Goal: Information Seeking & Learning: Find contact information

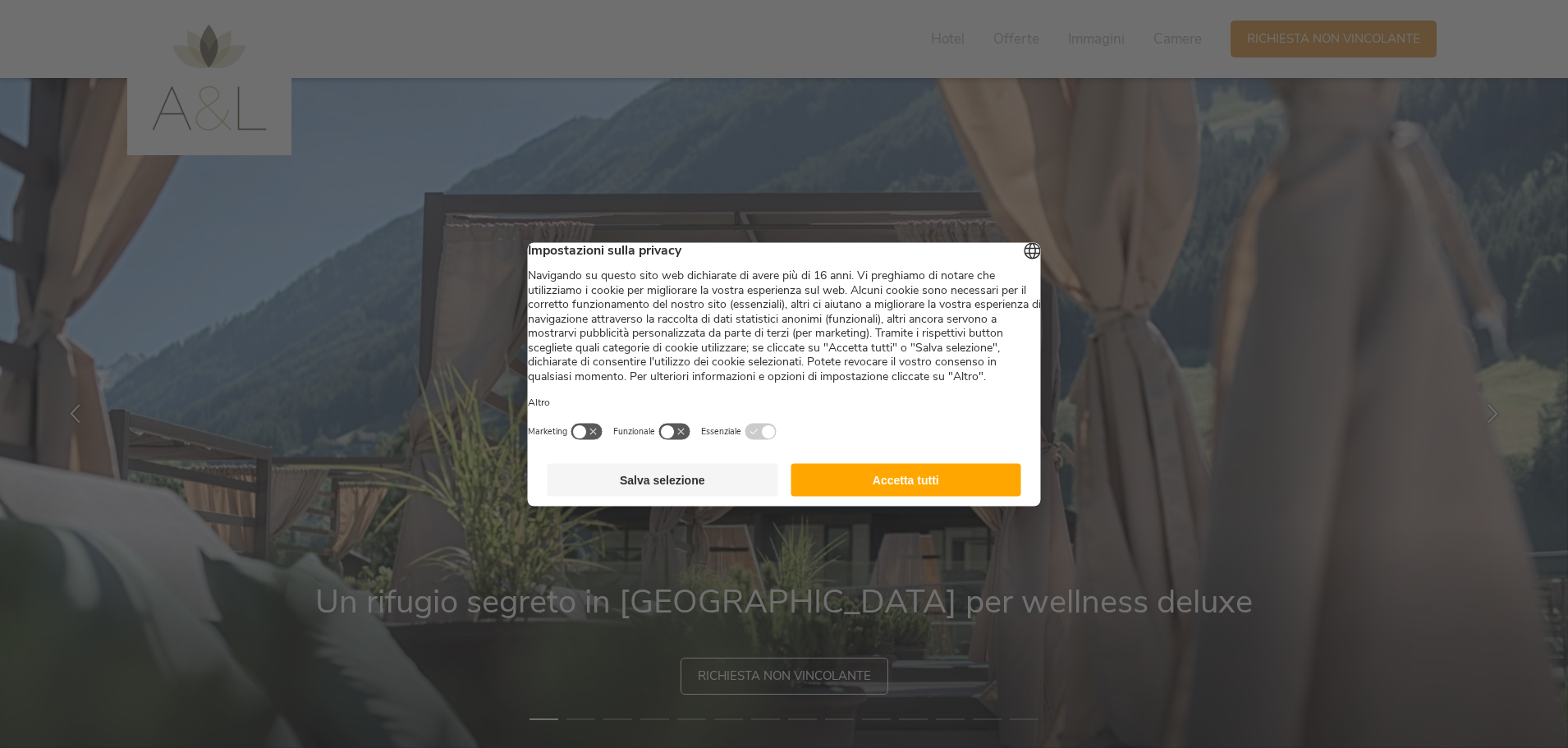
click at [916, 496] on button "Accetta tutti" at bounding box center [906, 479] width 231 height 33
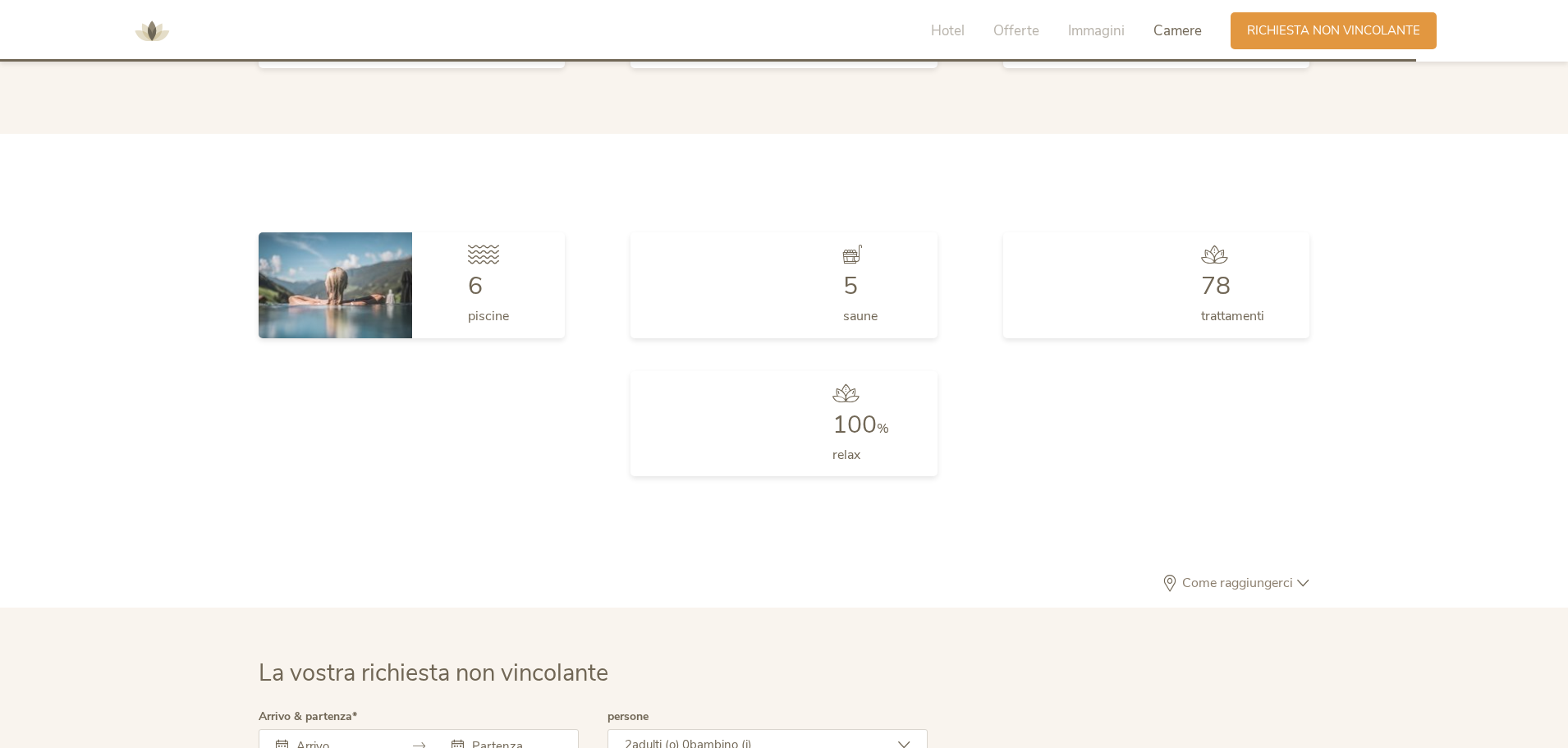
scroll to position [4568, 0]
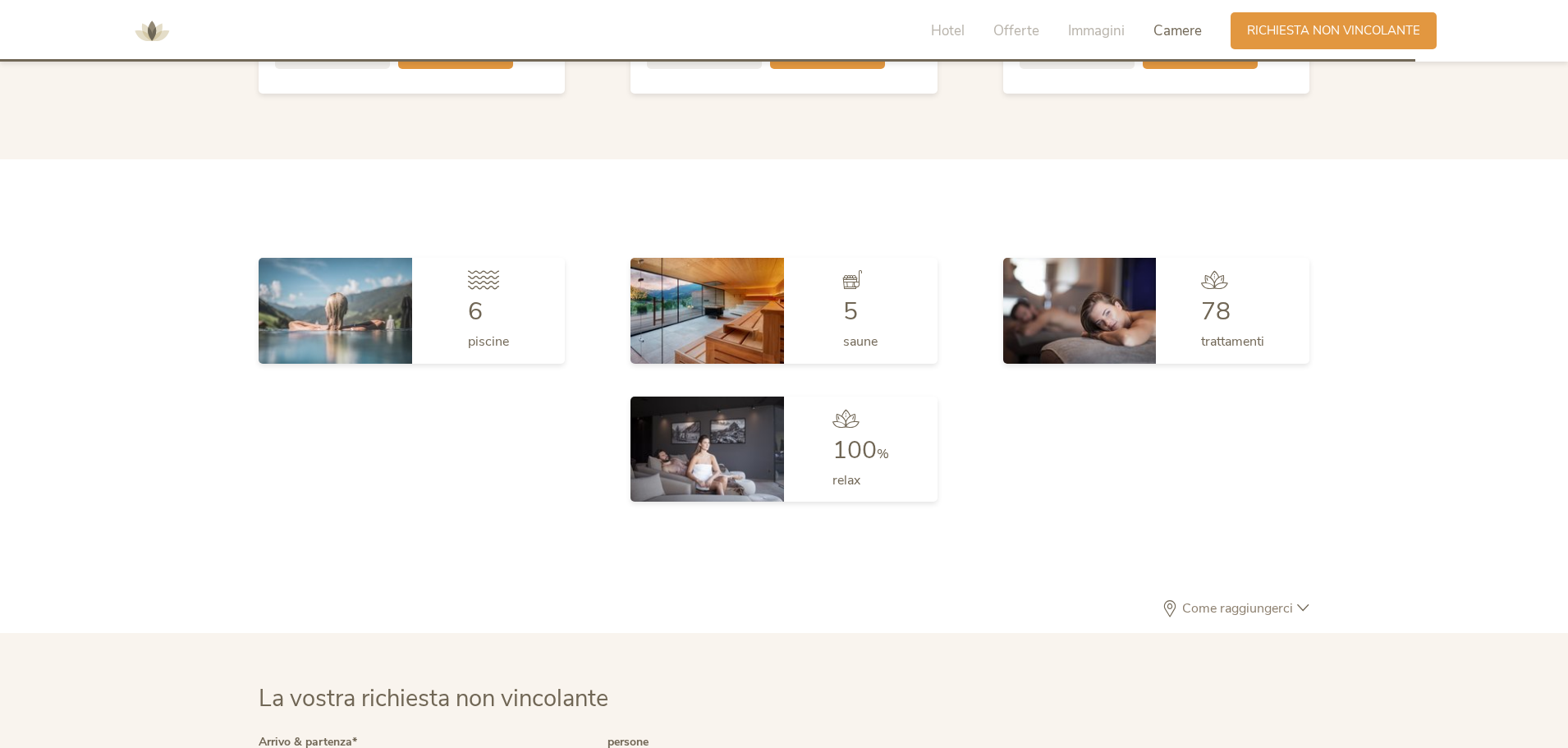
click at [1209, 603] on span "Come raggiungerci" at bounding box center [1237, 608] width 119 height 13
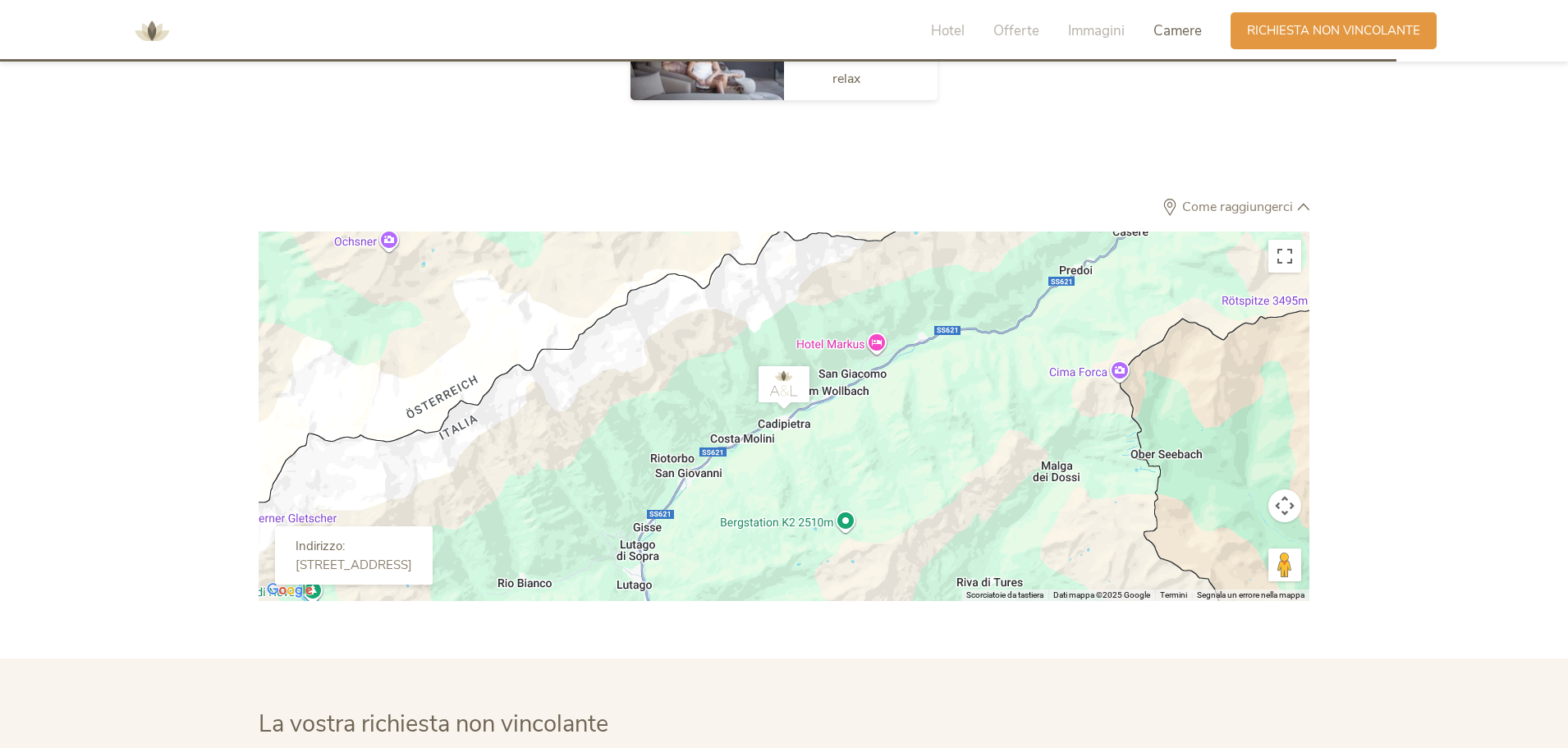
scroll to position [4978, 0]
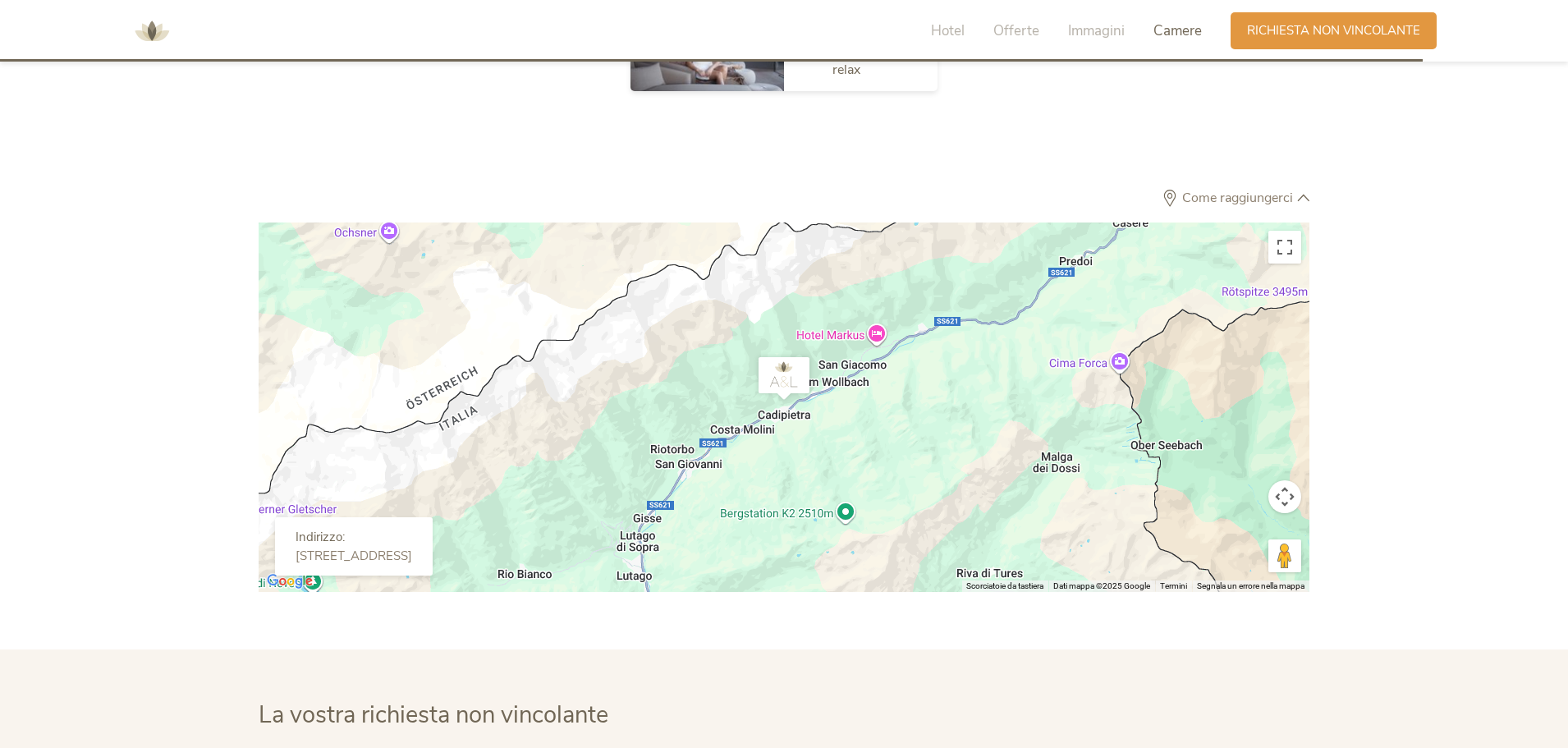
click at [559, 400] on div at bounding box center [784, 407] width 1051 height 370
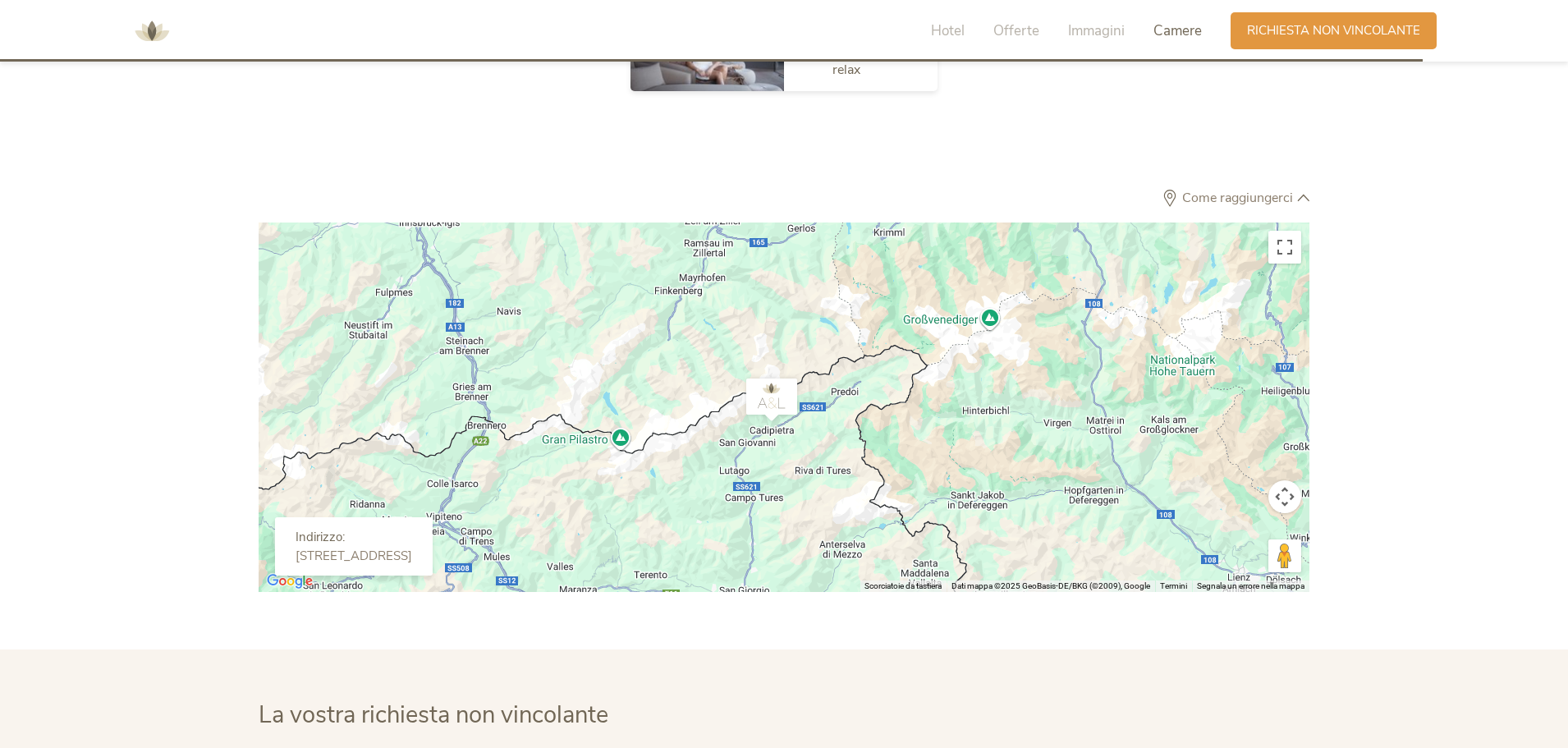
drag, startPoint x: 580, startPoint y: 420, endPoint x: 866, endPoint y: 394, distance: 287.2
click at [866, 394] on div at bounding box center [784, 407] width 1051 height 370
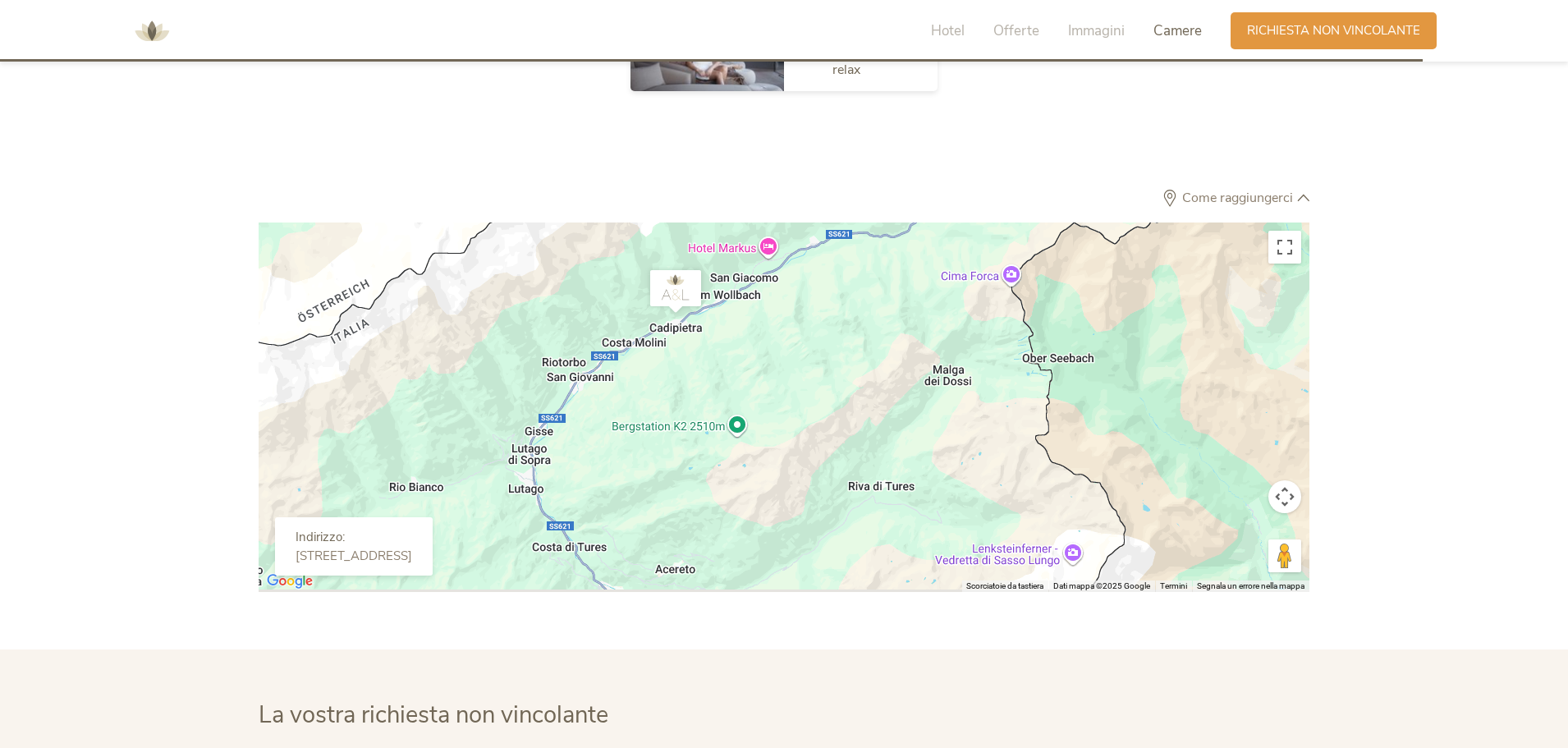
drag, startPoint x: 698, startPoint y: 412, endPoint x: 837, endPoint y: 400, distance: 139.5
click at [851, 401] on div at bounding box center [784, 407] width 1051 height 370
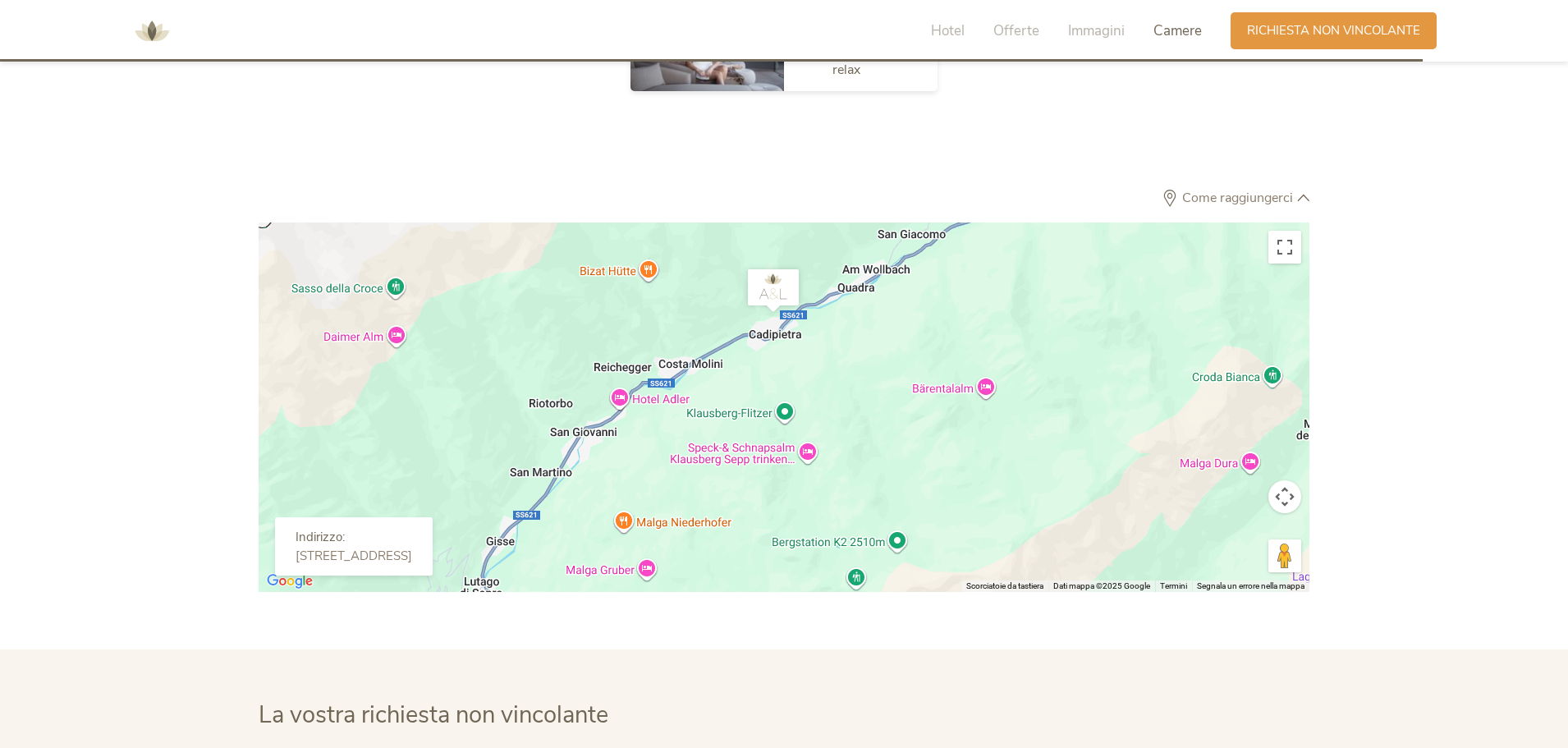
drag, startPoint x: 817, startPoint y: 425, endPoint x: 850, endPoint y: 446, distance: 39.1
click at [850, 446] on div at bounding box center [784, 407] width 1051 height 370
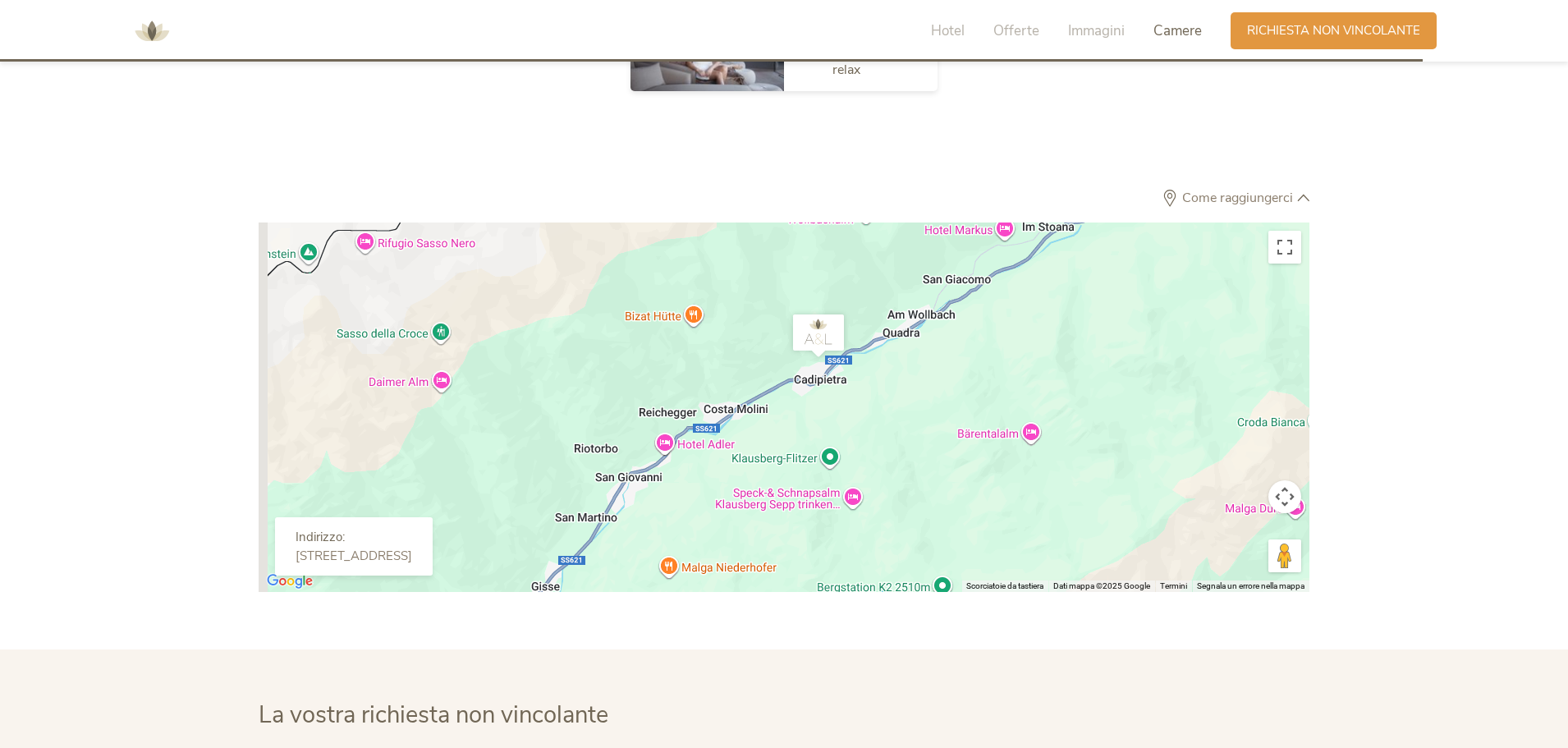
drag, startPoint x: 842, startPoint y: 401, endPoint x: 869, endPoint y: 439, distance: 46.6
click at [869, 439] on div at bounding box center [784, 407] width 1051 height 370
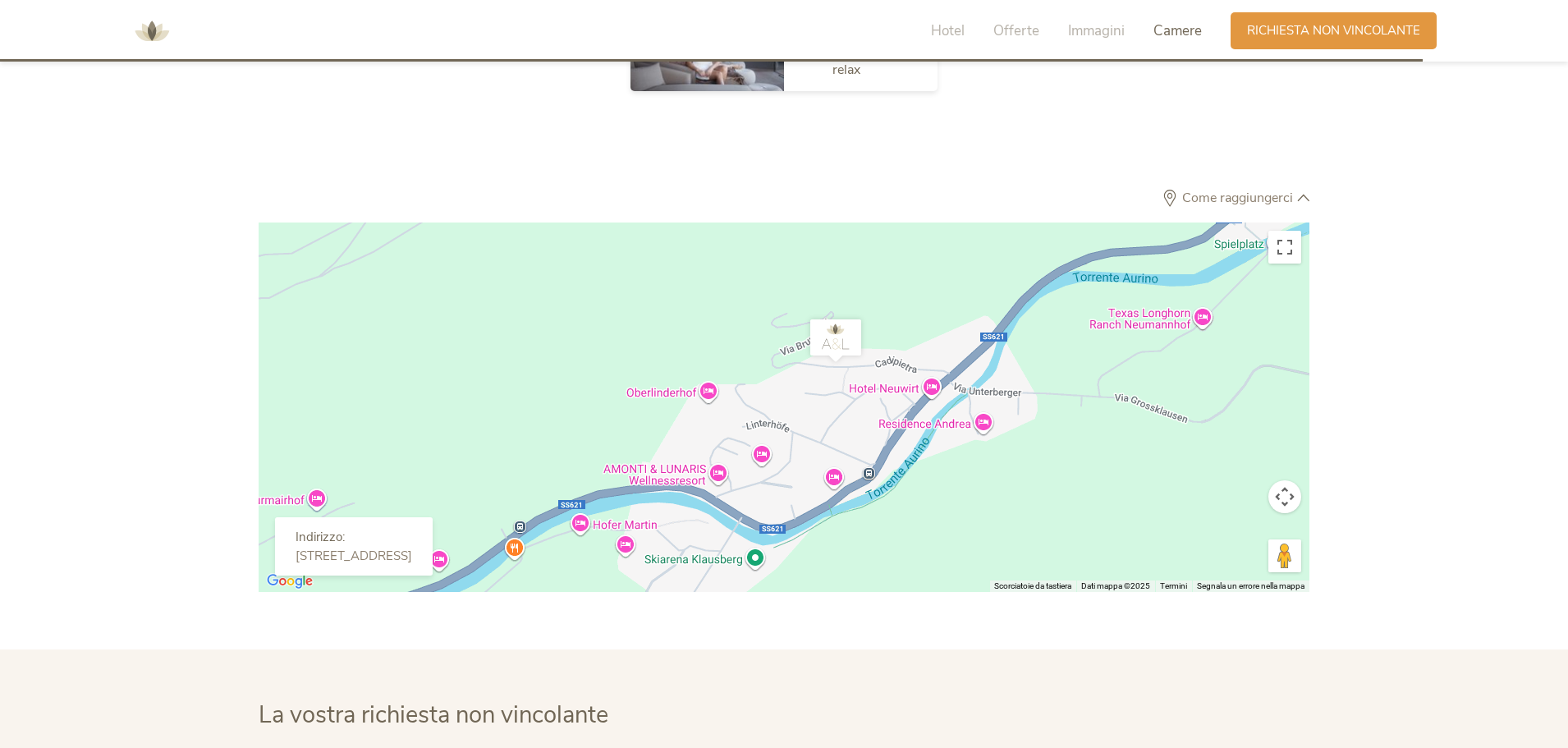
drag, startPoint x: 992, startPoint y: 487, endPoint x: 1004, endPoint y: 324, distance: 163.4
click at [1004, 324] on div at bounding box center [784, 407] width 1051 height 370
click at [718, 432] on div at bounding box center [784, 407] width 1051 height 370
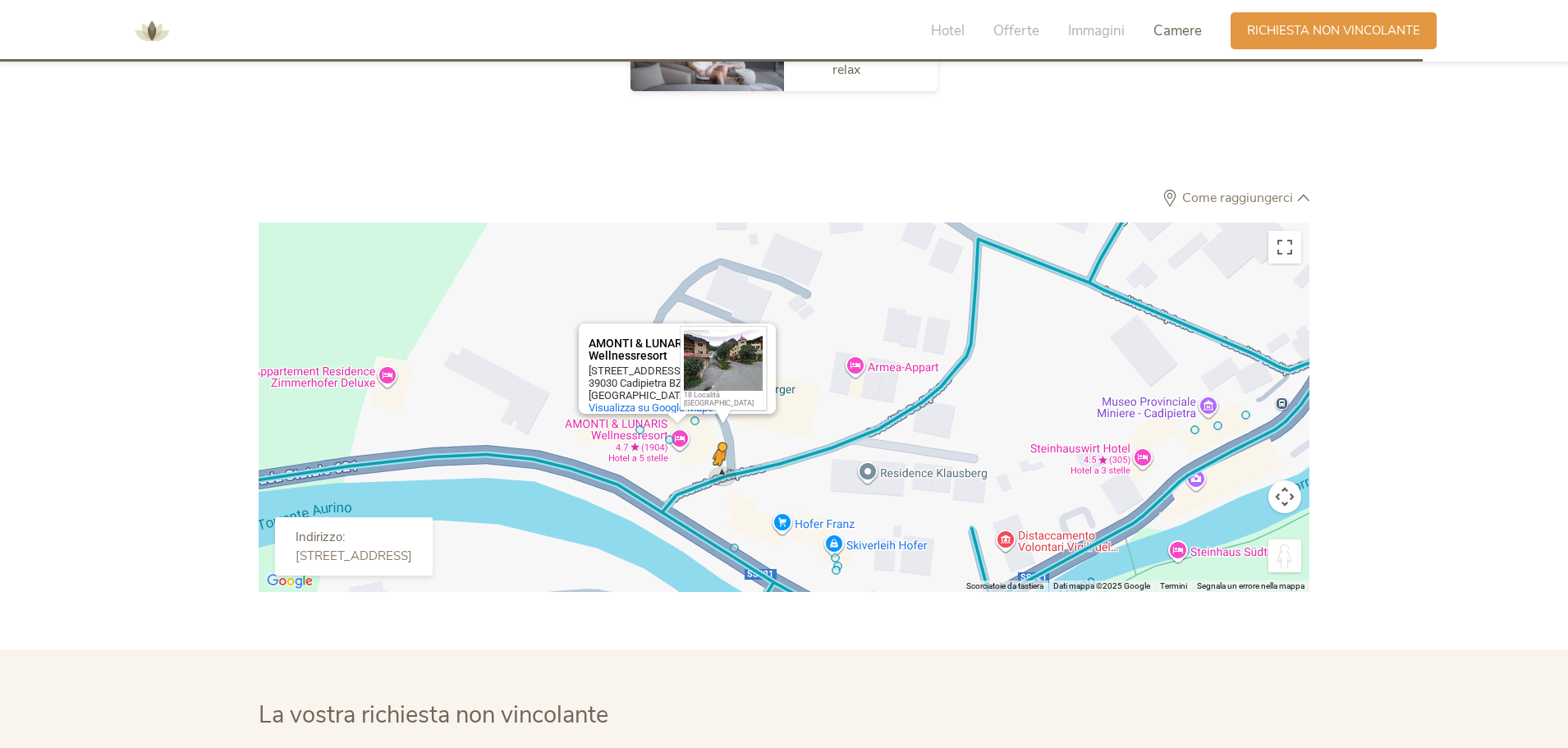
drag, startPoint x: 1276, startPoint y: 513, endPoint x: 716, endPoint y: 437, distance: 565.1
click at [716, 437] on div "Per attivare il trascinamento con la tastiera, premi Alt + Invio. Nello stato d…" at bounding box center [784, 407] width 1051 height 370
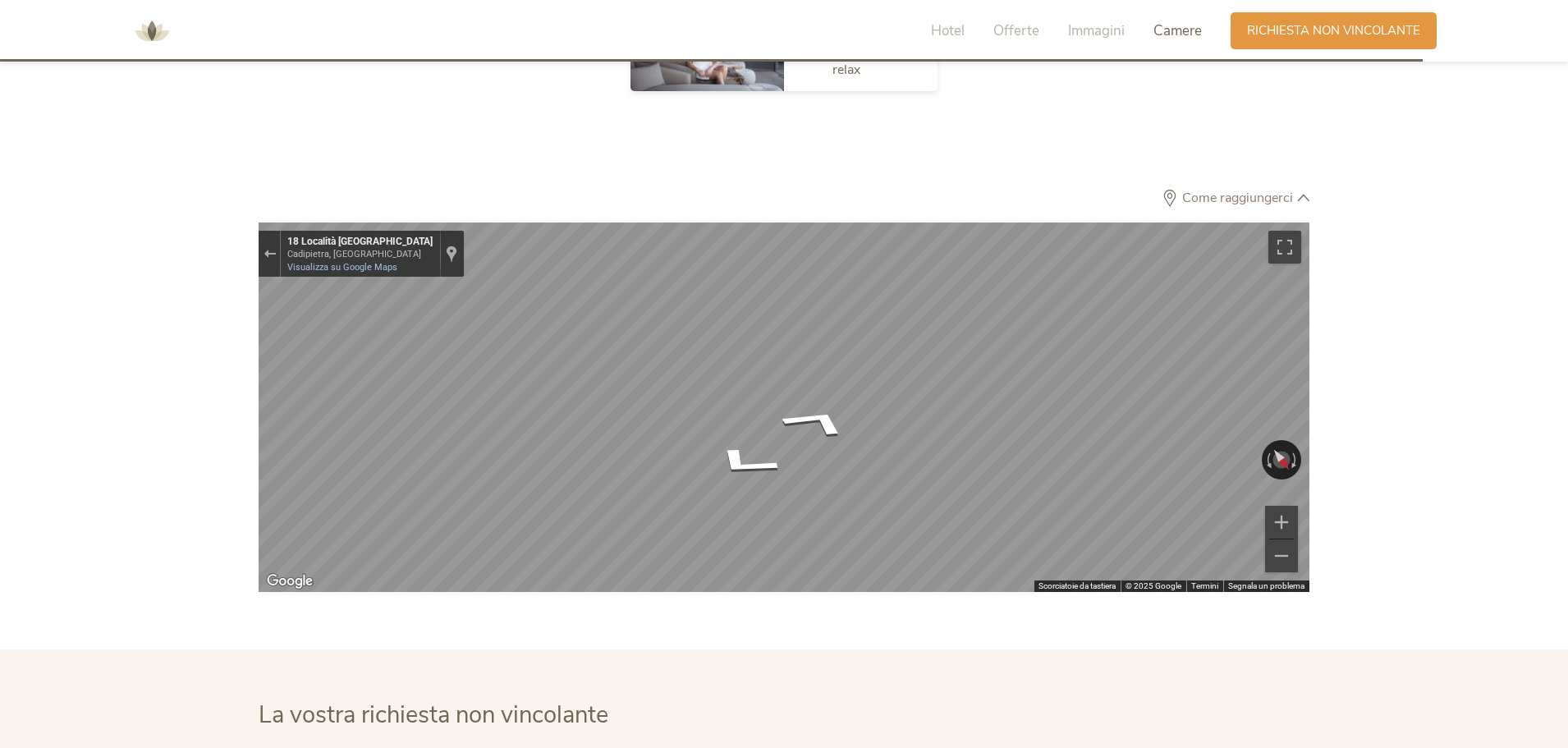
click at [1520, 263] on div "Come raggiungerci ← Sposta a sinistra → Sposta a destra ↑ Sposta in alto ↓ Spos…" at bounding box center [784, 391] width 1568 height 402
click at [1497, 396] on div "Come raggiungerci ← Sposta a sinistra → Sposta a destra ↑ Sposta in alto ↓ Spos…" at bounding box center [784, 391] width 1568 height 402
click at [890, 614] on section "Come raggiungerci ← Sposta a sinistra → Sposta a destra ↑ Sposta in alto ↓ Spos…" at bounding box center [784, 687] width 1568 height 995
click at [1331, 447] on div "Come raggiungerci ← Sposta a sinistra → Sposta a destra ↑ Sposta in alto ↓ Spos…" at bounding box center [784, 391] width 1116 height 402
click at [1314, 425] on div "Come raggiungerci ← Sposta a sinistra → Sposta a destra ↑ Sposta in alto ↓ Spos…" at bounding box center [784, 391] width 1116 height 402
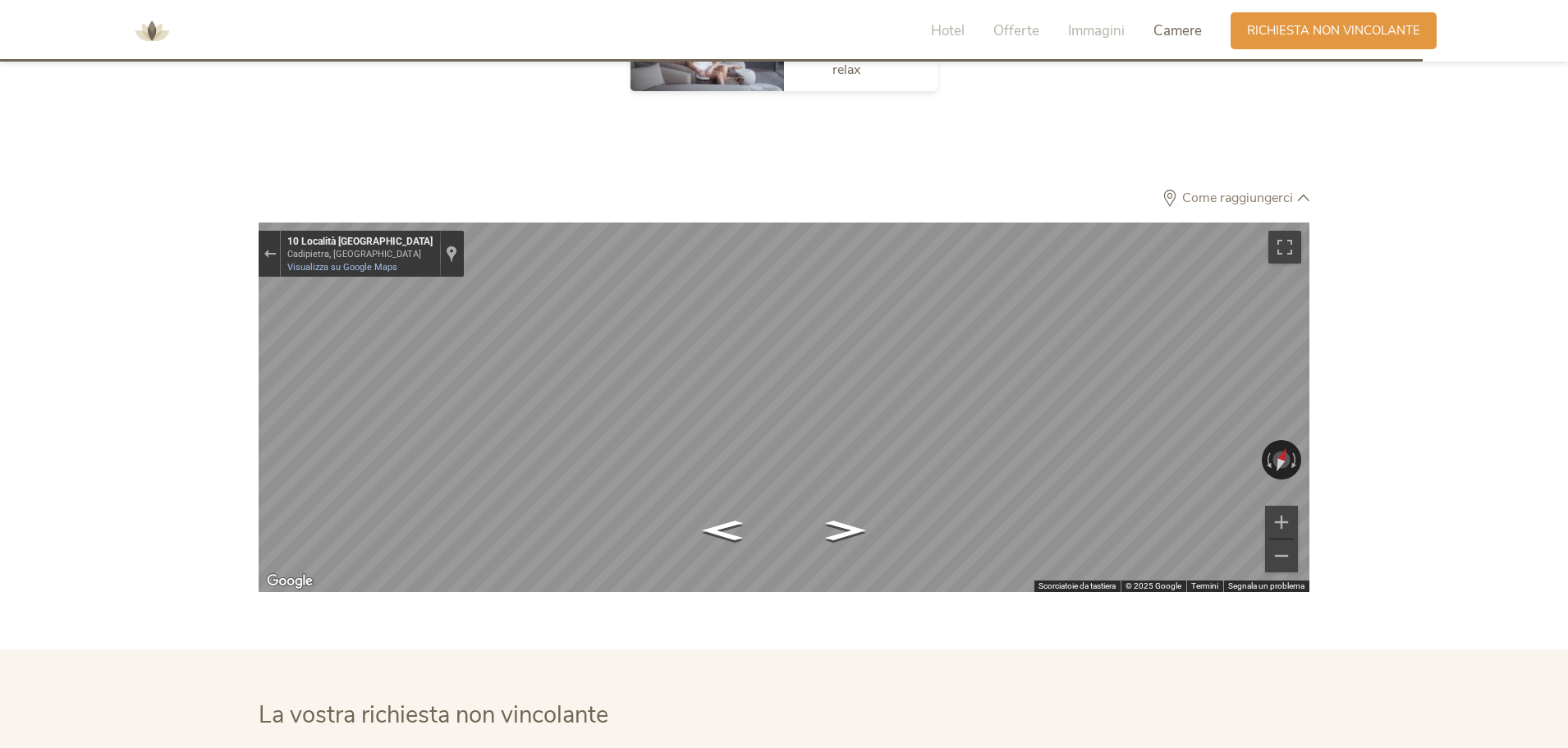
click at [1352, 479] on div "Come raggiungerci ← Sposta a sinistra → Sposta a destra ↑ Sposta in alto ↓ Spos…" at bounding box center [784, 391] width 1568 height 402
click at [1316, 418] on div "Come raggiungerci ← Sposta a sinistra → Sposta a destra ↑ Sposta in alto ↓ Spos…" at bounding box center [784, 391] width 1116 height 402
click at [240, 604] on section "Come raggiungerci ← Sposta a sinistra → Sposta a destra ↑ Sposta in alto ↓ Spos…" at bounding box center [784, 687] width 1568 height 995
click at [170, 380] on div "Come raggiungerci ← Sposta a sinistra → Sposta a destra ↑ Sposta in alto ↓ Spos…" at bounding box center [784, 391] width 1568 height 402
click at [174, 404] on div "Come raggiungerci ← Sposta a sinistra → Sposta a destra ↑ Sposta in alto ↓ Spos…" at bounding box center [784, 391] width 1568 height 402
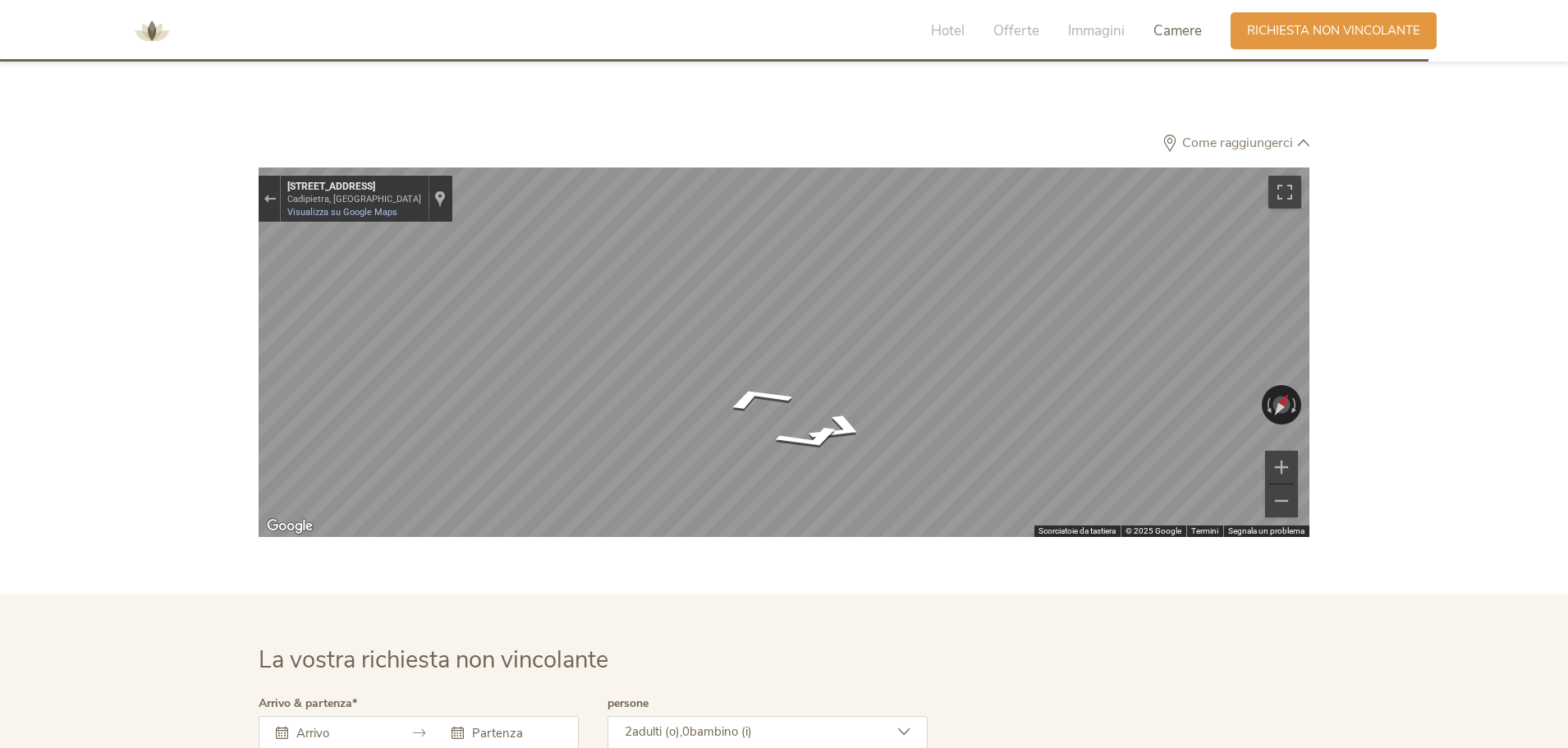
scroll to position [5061, 0]
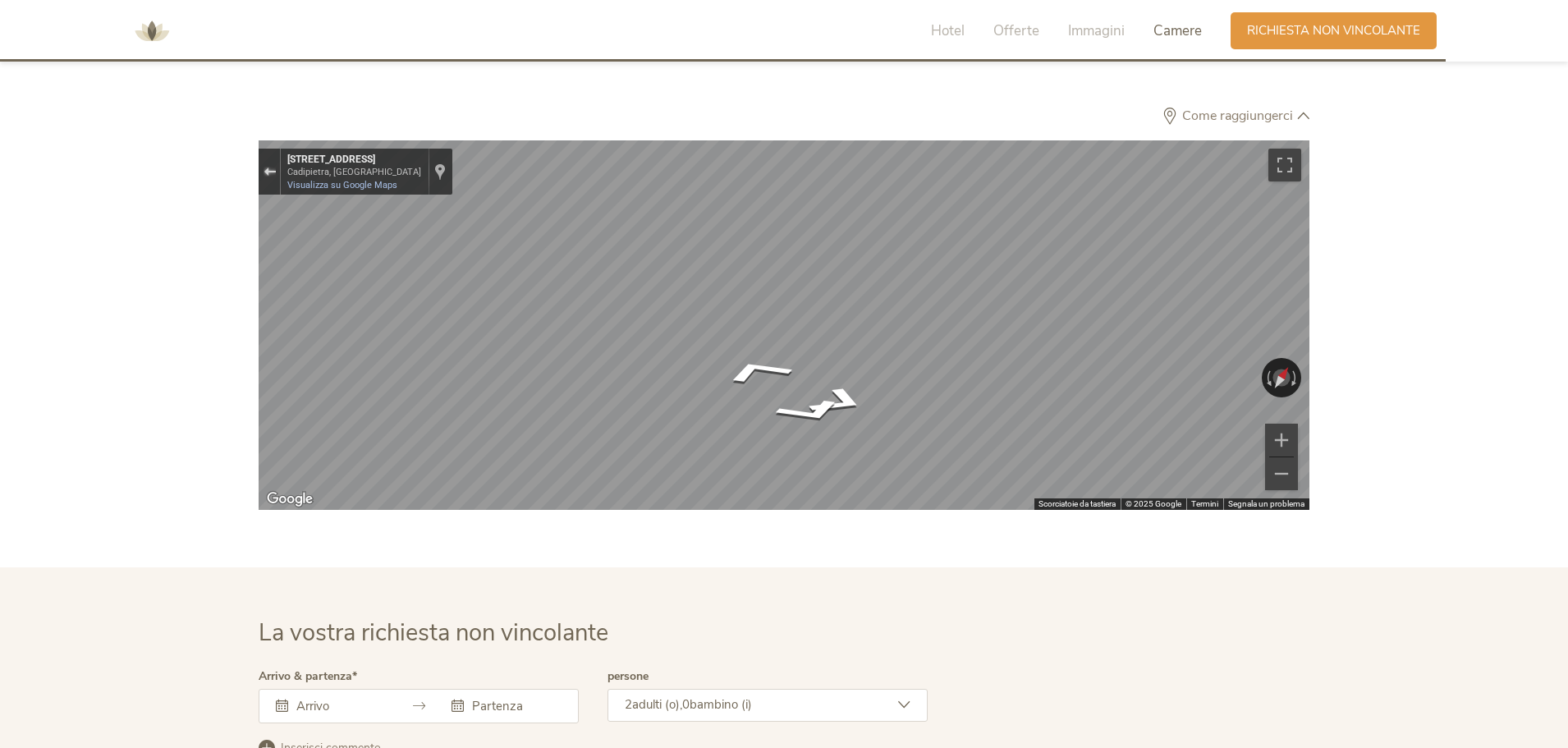
click at [268, 167] on div "Esci da Street View" at bounding box center [269, 172] width 12 height 10
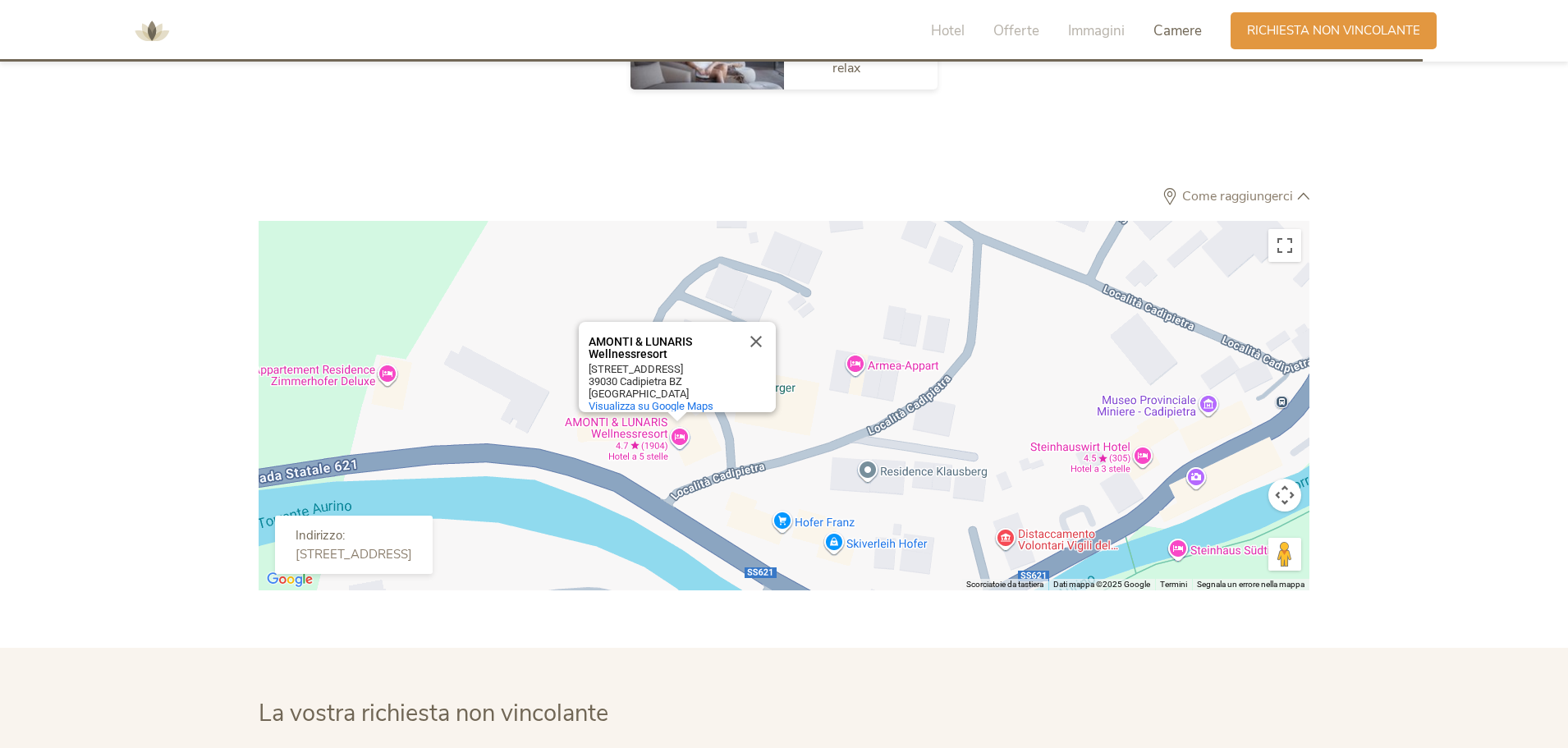
scroll to position [4978, 0]
click at [759, 324] on button "Chiudi" at bounding box center [756, 343] width 39 height 39
